Goal: Information Seeking & Learning: Find specific fact

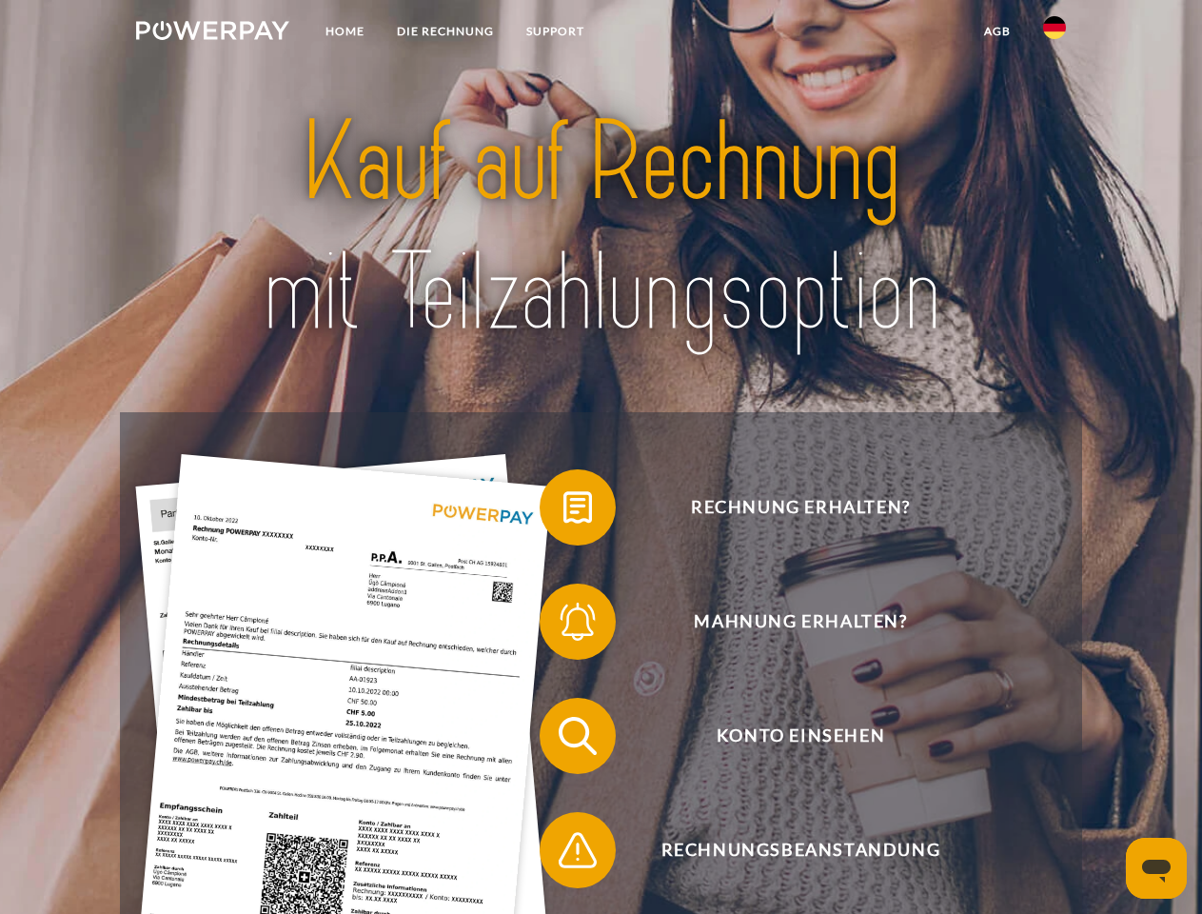
click at [212, 33] on img at bounding box center [212, 30] width 153 height 19
click at [1055, 33] on img at bounding box center [1054, 27] width 23 height 23
click at [997, 31] on link "agb" at bounding box center [997, 31] width 59 height 34
click at [564, 511] on span at bounding box center [549, 507] width 95 height 95
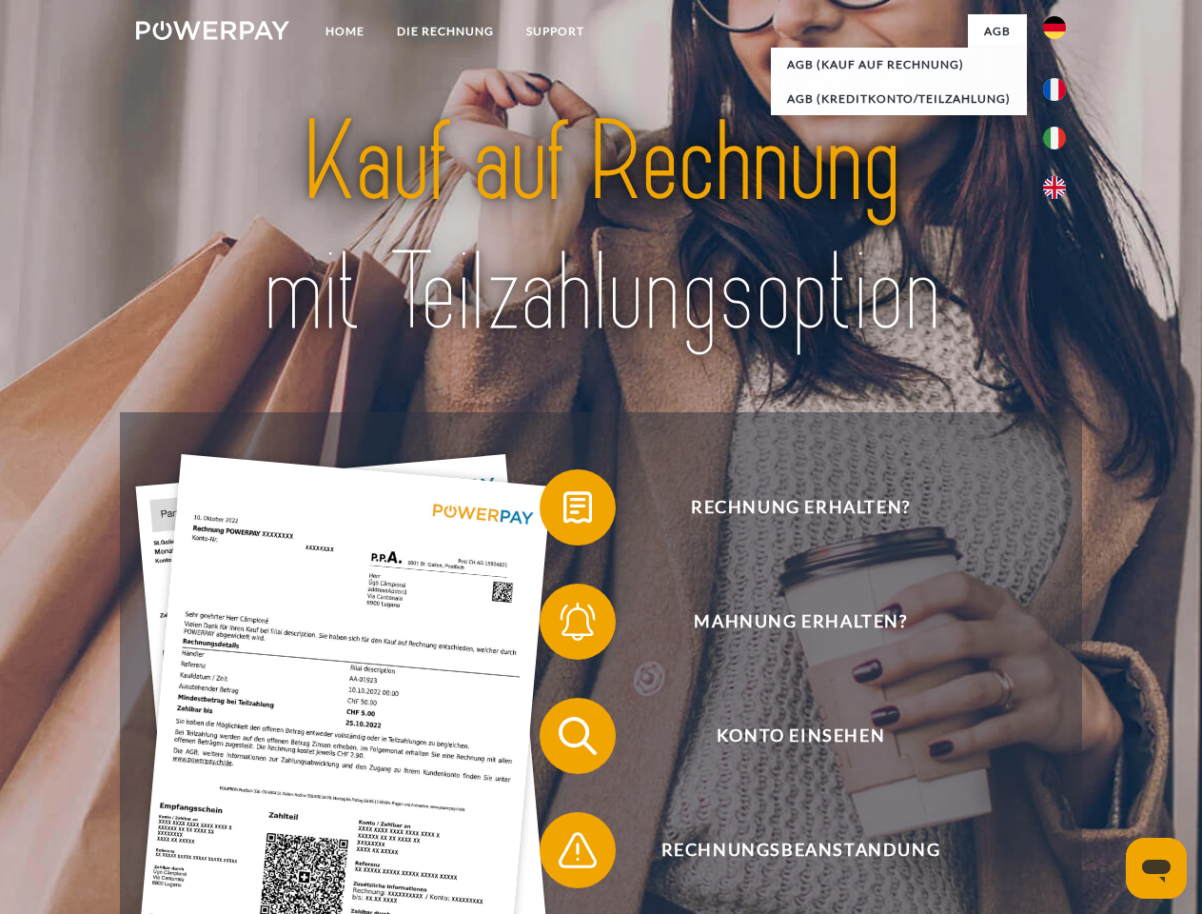
click at [564, 625] on span at bounding box center [549, 621] width 95 height 95
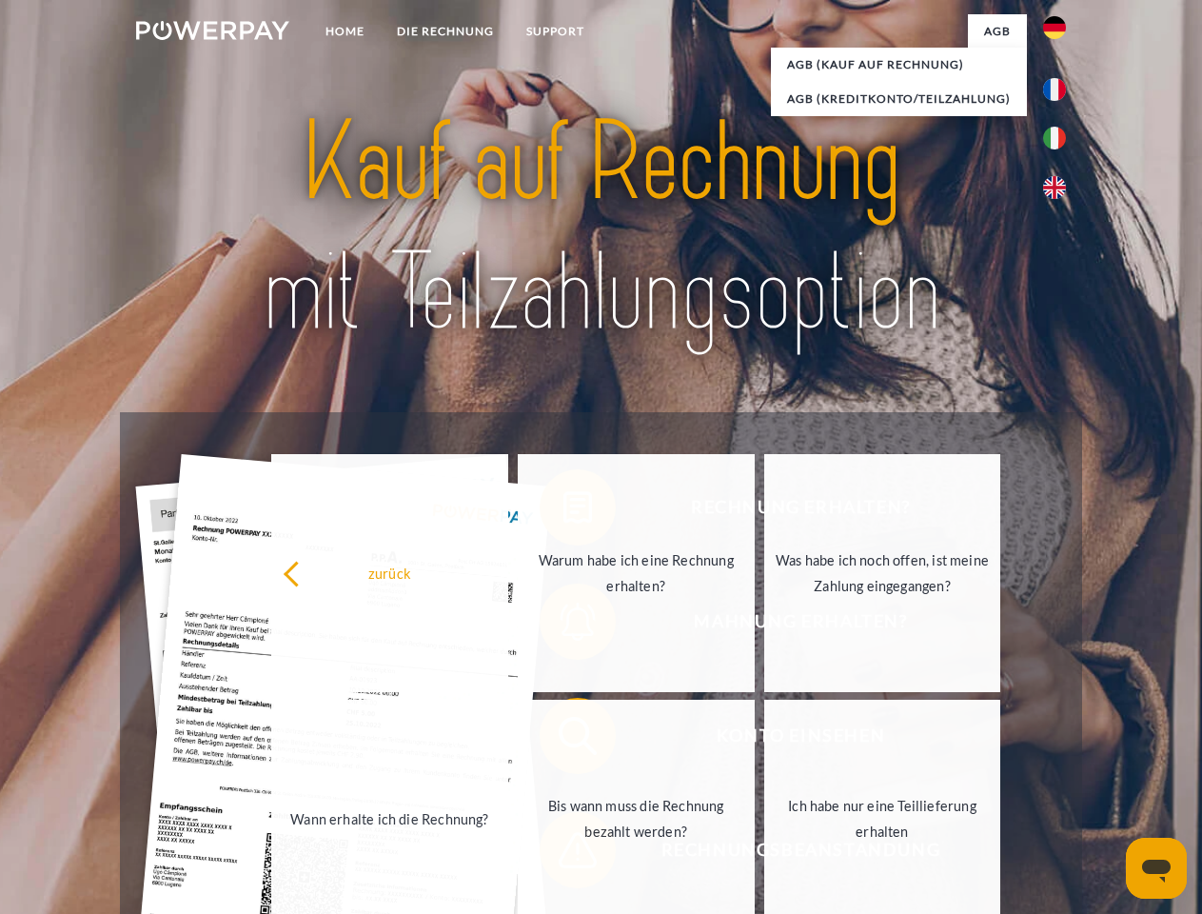
click at [564, 740] on link "Bis wann muss die Rechnung bezahlt werden?" at bounding box center [636, 819] width 237 height 238
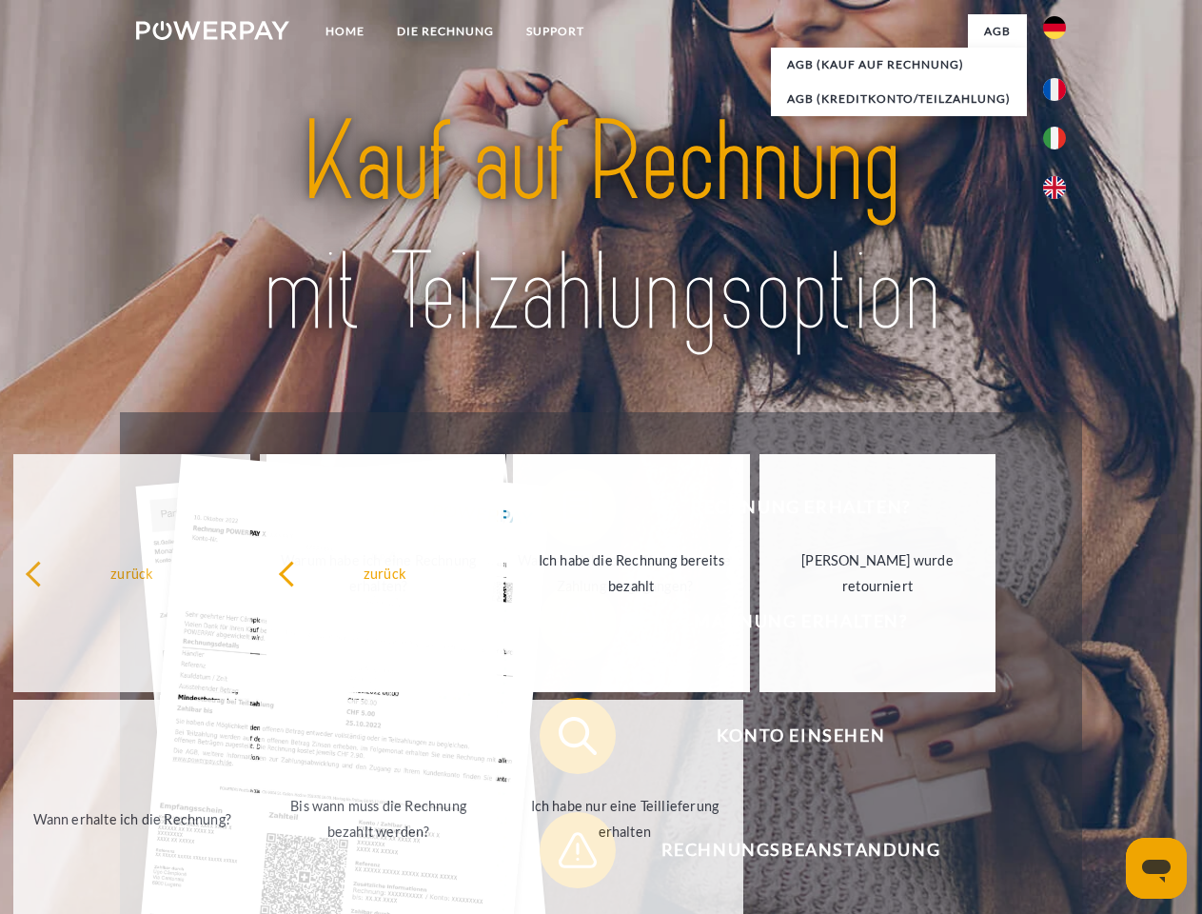
click at [564, 854] on span at bounding box center [549, 849] width 95 height 95
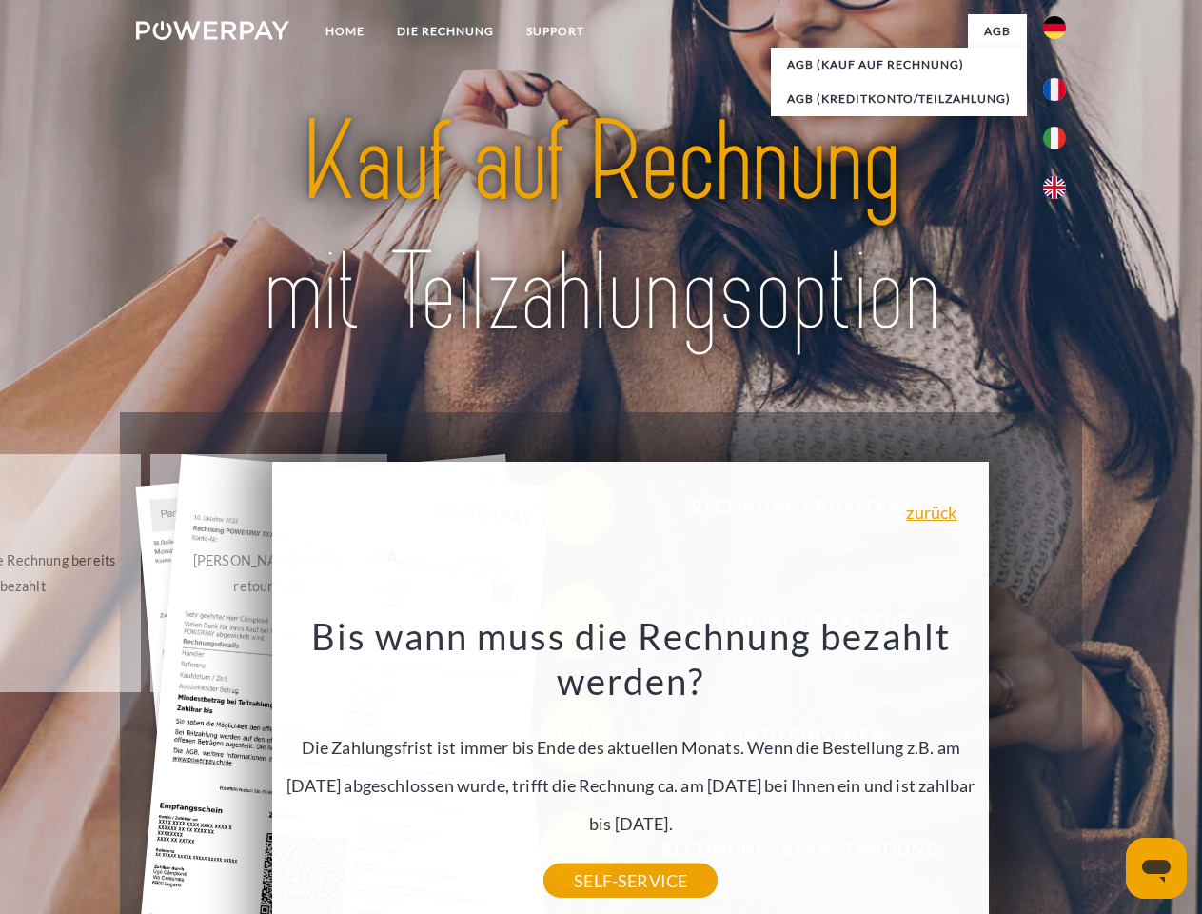
click at [1157, 868] on icon "Messaging-Fenster öffnen" at bounding box center [1156, 871] width 29 height 23
